Goal: Information Seeking & Learning: Understand process/instructions

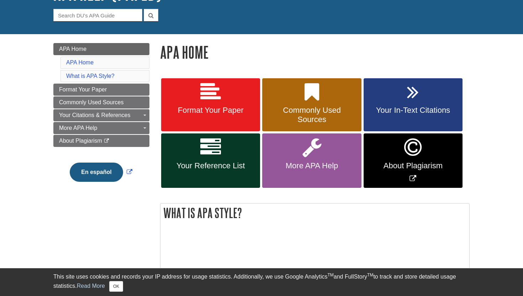
scroll to position [64, 0]
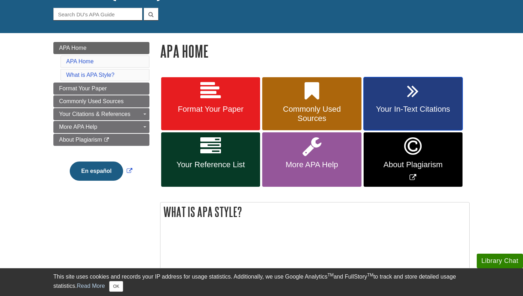
click at [387, 118] on link "Your In-Text Citations" at bounding box center [413, 103] width 99 height 53
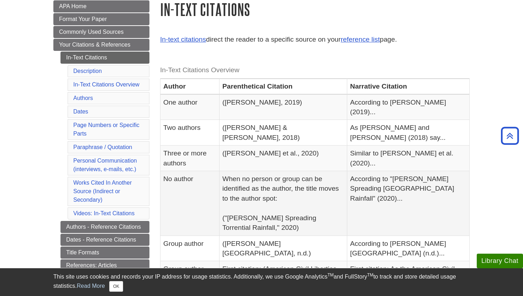
scroll to position [106, 0]
click at [132, 41] on link "Your Citations & References" at bounding box center [101, 45] width 96 height 12
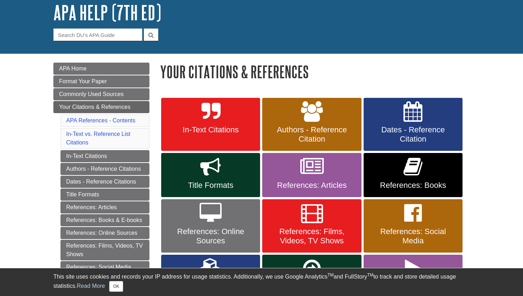
scroll to position [46, 0]
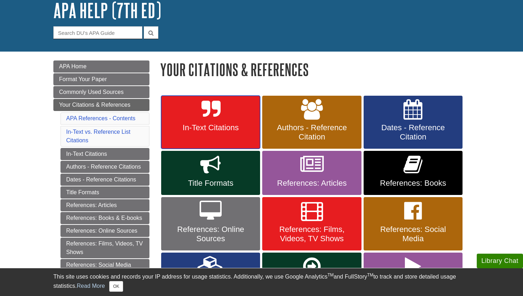
click at [241, 128] on span "In-Text Citations" at bounding box center [211, 127] width 88 height 9
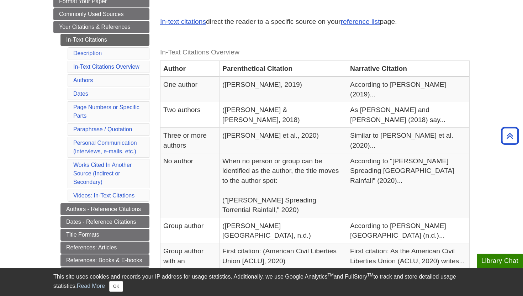
scroll to position [80, 0]
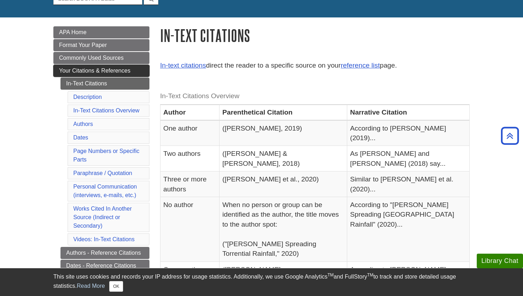
click at [138, 73] on link "Your Citations & References" at bounding box center [101, 71] width 96 height 12
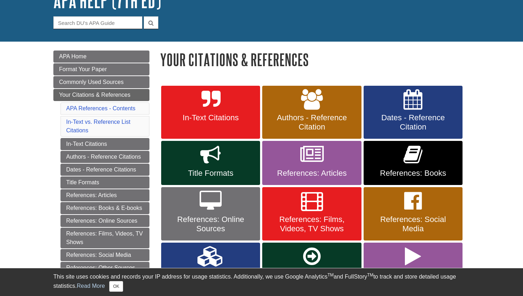
scroll to position [59, 0]
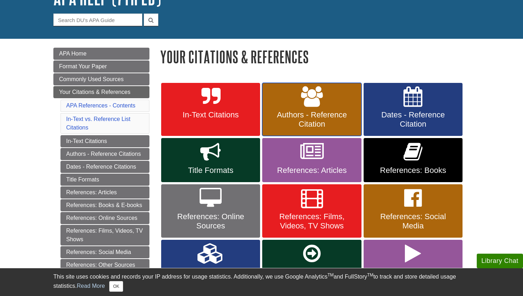
click at [312, 120] on span "Authors - Reference Citation" at bounding box center [312, 119] width 88 height 19
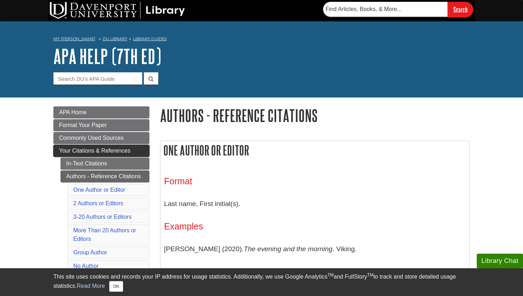
click at [126, 149] on span "Your Citations & References" at bounding box center [94, 151] width 71 height 6
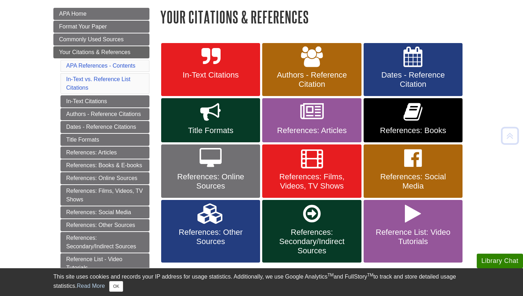
scroll to position [101, 0]
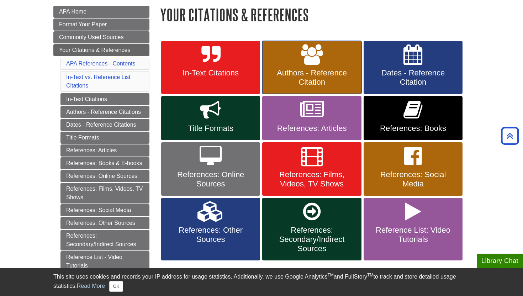
click at [296, 78] on span "Authors - Reference Citation" at bounding box center [312, 77] width 88 height 19
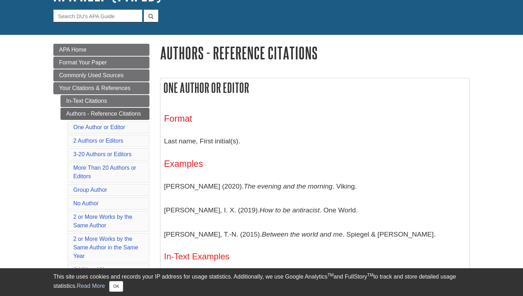
scroll to position [63, 0]
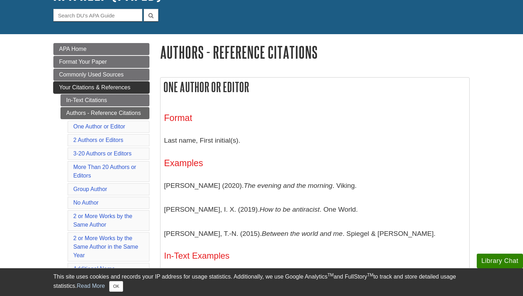
click at [128, 89] on span "Your Citations & References" at bounding box center [94, 87] width 71 height 6
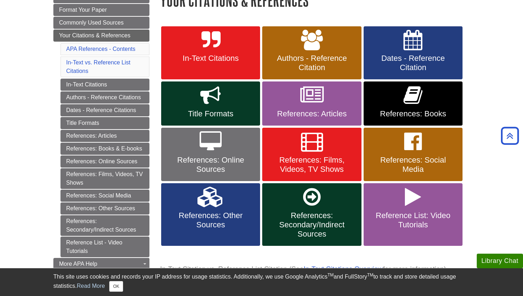
scroll to position [117, 0]
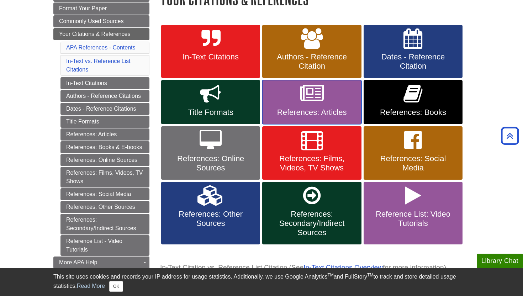
click at [293, 96] on link "References: Articles" at bounding box center [311, 102] width 99 height 44
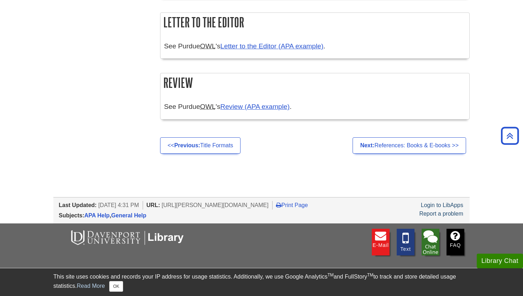
scroll to position [1565, 0]
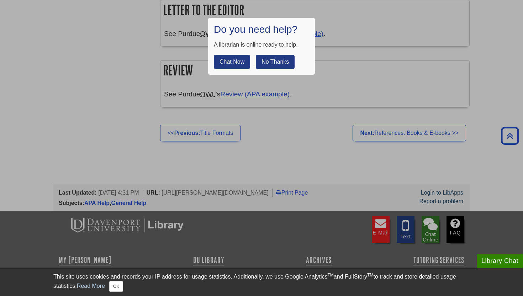
click at [264, 63] on button "No Thanks" at bounding box center [275, 62] width 39 height 14
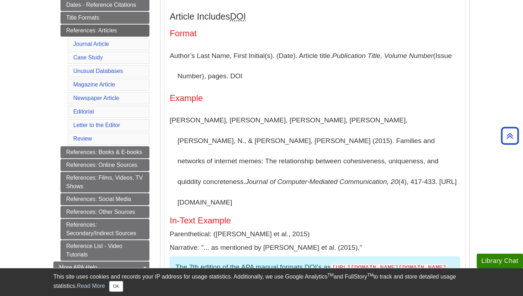
scroll to position [187, 0]
